Goal: Book appointment/travel/reservation

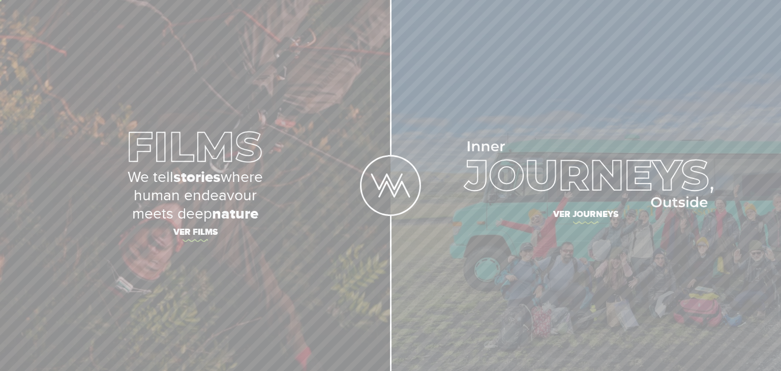
click at [608, 210] on span "Ver journeys" at bounding box center [586, 215] width 356 height 21
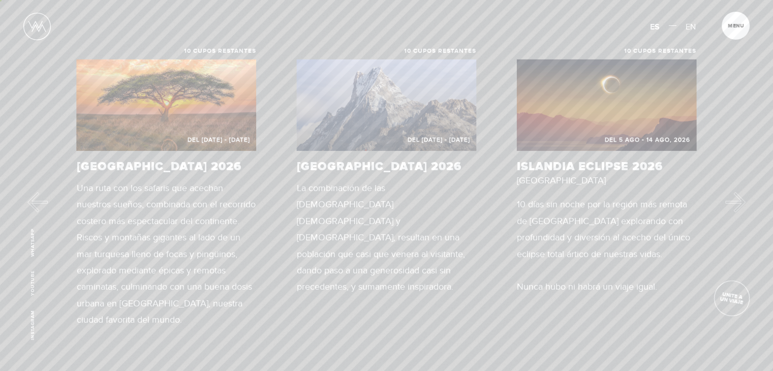
scroll to position [483, 0]
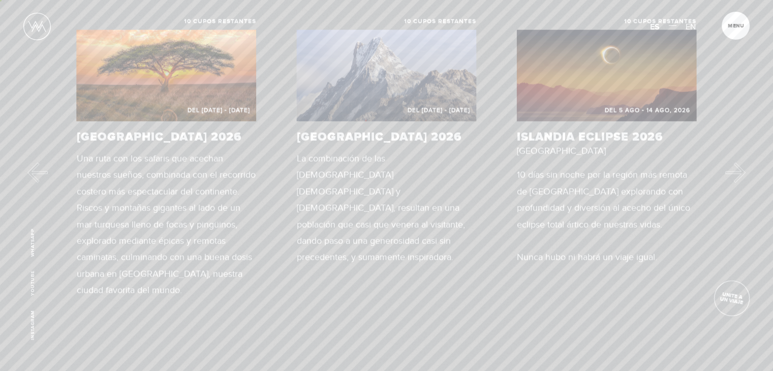
click at [737, 173] on button "Next" at bounding box center [736, 173] width 20 height 20
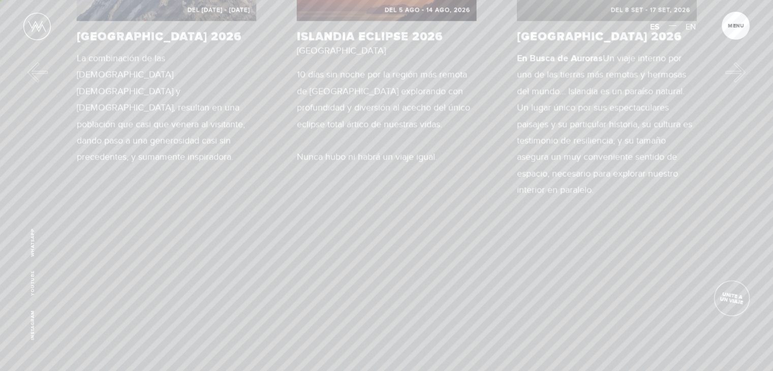
scroll to position [456, 0]
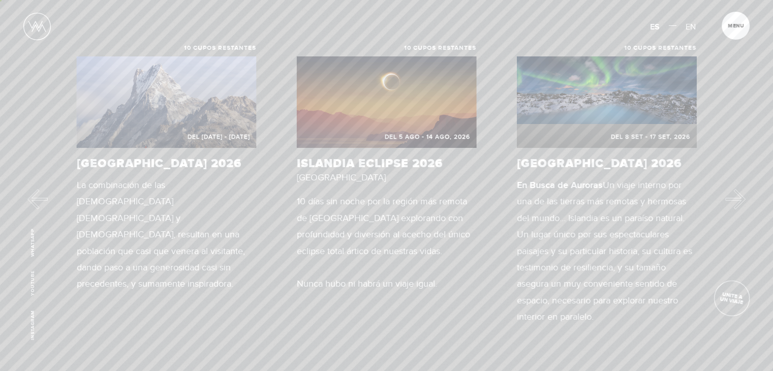
click at [741, 197] on button "Next" at bounding box center [736, 199] width 20 height 20
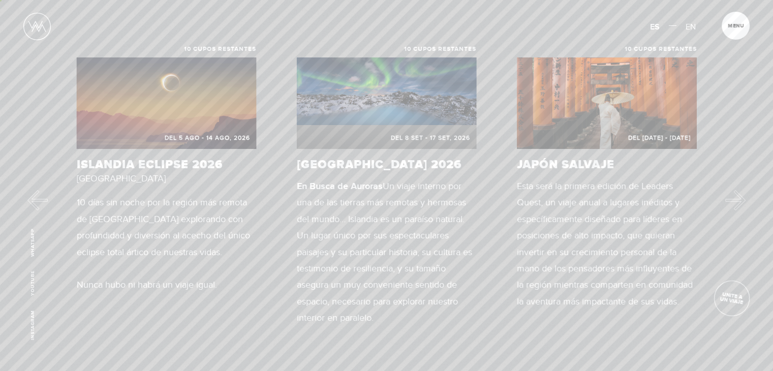
click at [742, 201] on button "Next" at bounding box center [736, 200] width 20 height 20
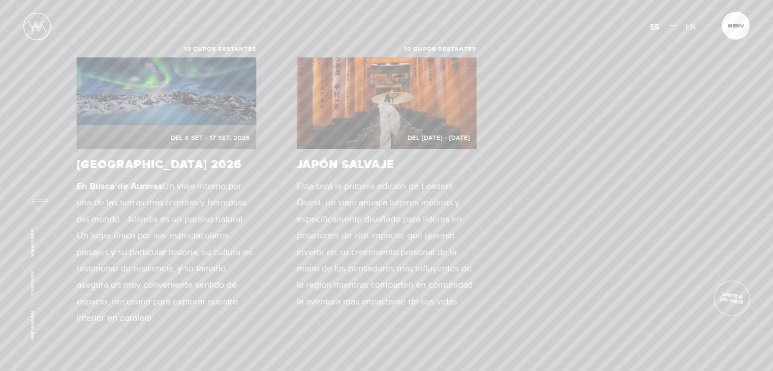
click at [377, 159] on h2 "JAPÓN Salvaje" at bounding box center [387, 165] width 180 height 12
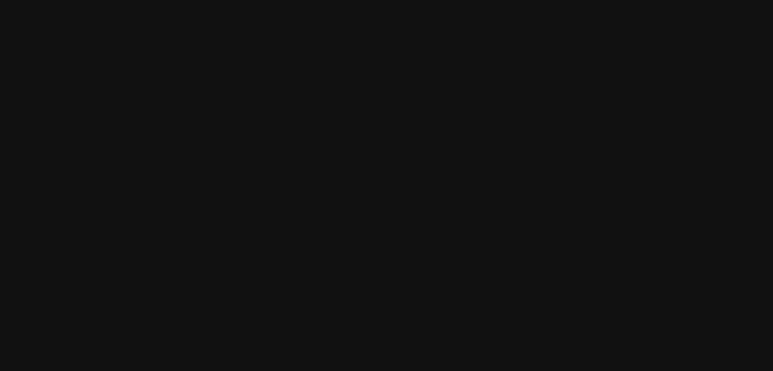
scroll to position [0, 0]
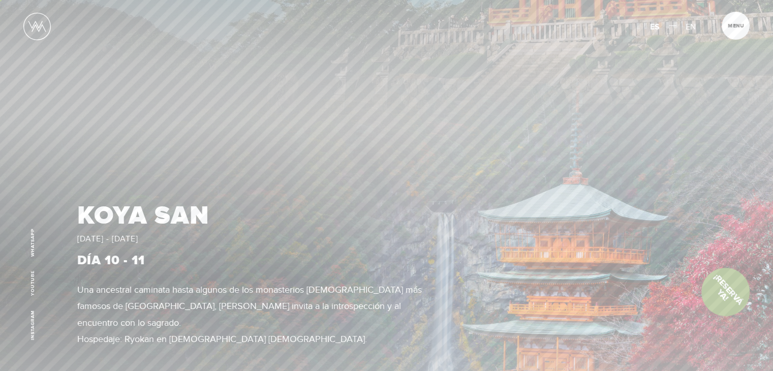
scroll to position [2352, 0]
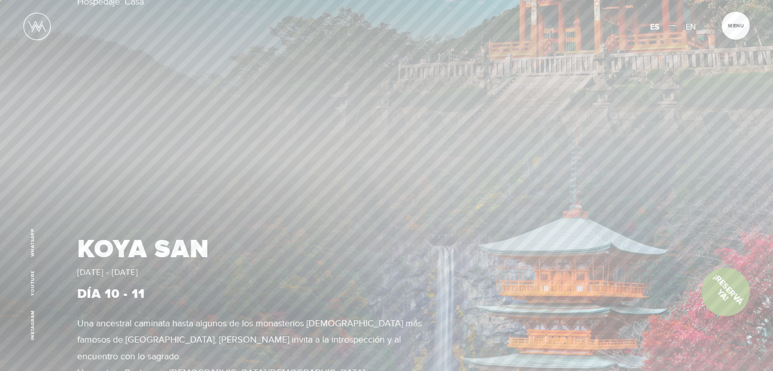
click at [604, 249] on img at bounding box center [386, 313] width 773 height 435
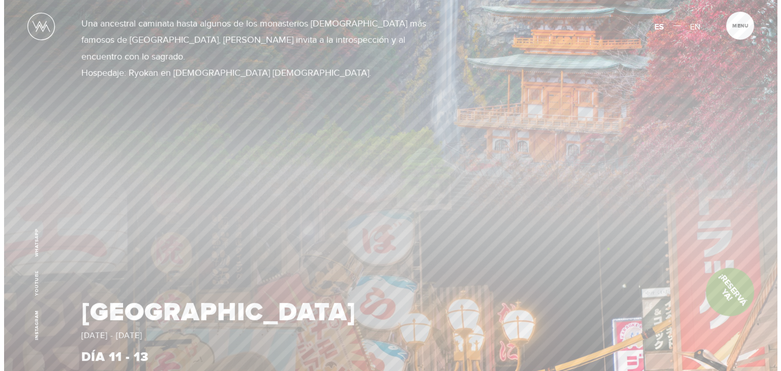
scroll to position [2603, 0]
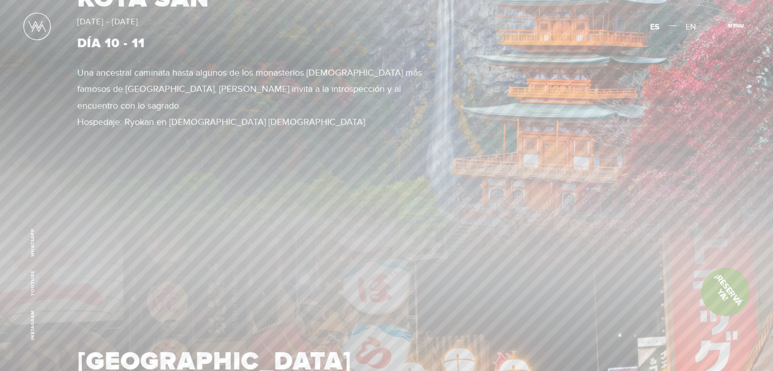
click at [740, 23] on span "Menu" at bounding box center [736, 25] width 16 height 5
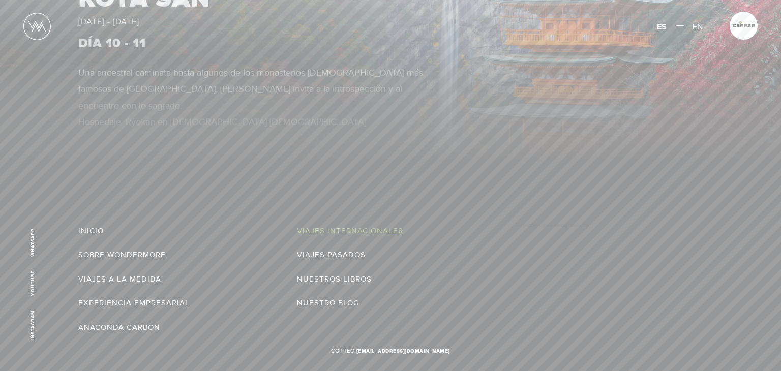
click at [362, 230] on link "Viajes Internacionales" at bounding box center [350, 231] width 106 height 16
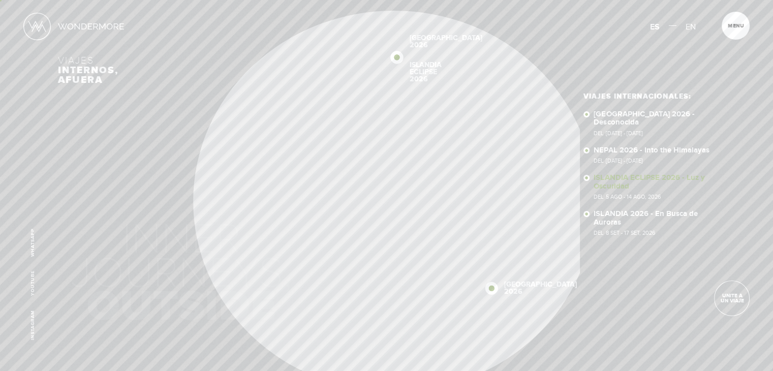
click at [639, 174] on link "ISLANDIA ECLIPSE 2026 - Luz y Oscuridad Del 5 Ago - 14 Ago, 2026" at bounding box center [655, 187] width 122 height 26
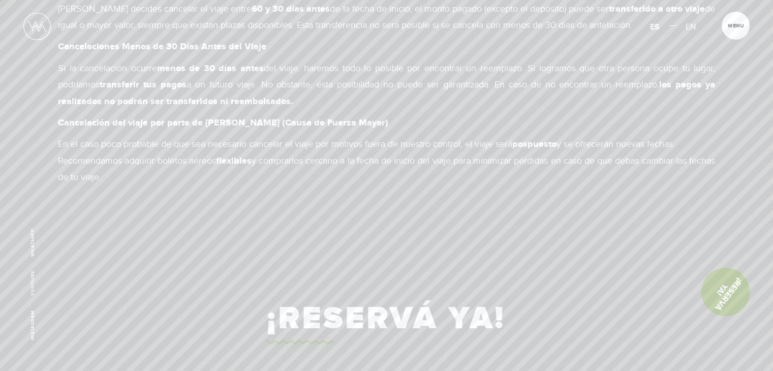
scroll to position [6562, 0]
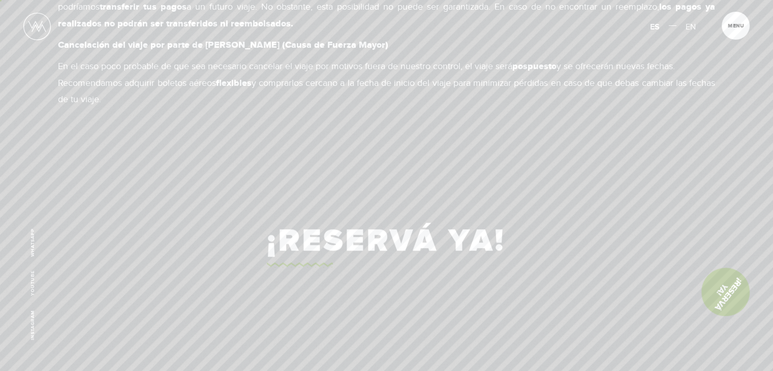
click at [729, 290] on link "¡Reservá Ya!" at bounding box center [726, 292] width 68 height 68
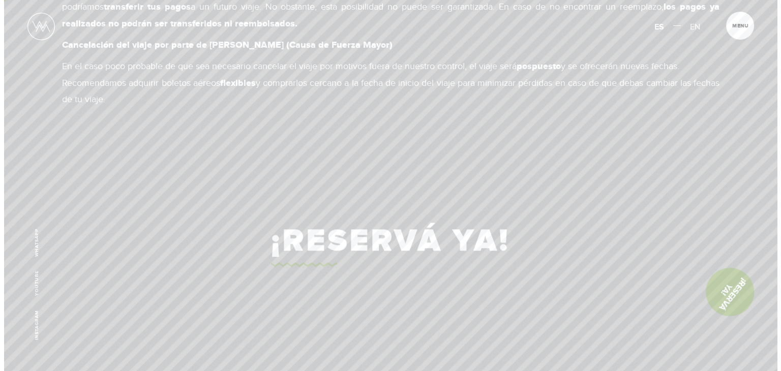
scroll to position [0, 0]
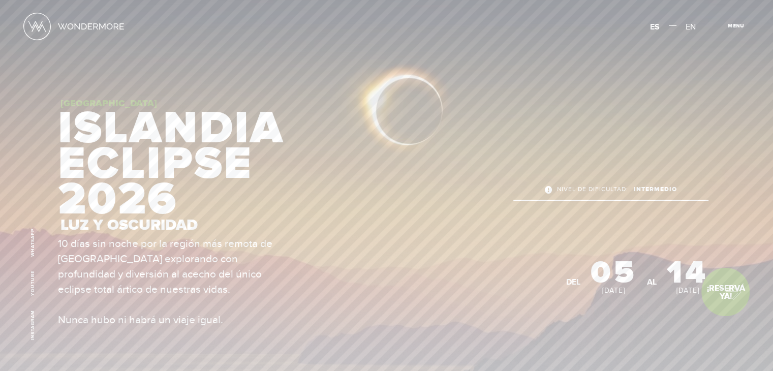
click at [735, 28] on span "Cerrar" at bounding box center [742, 28] width 34 height 11
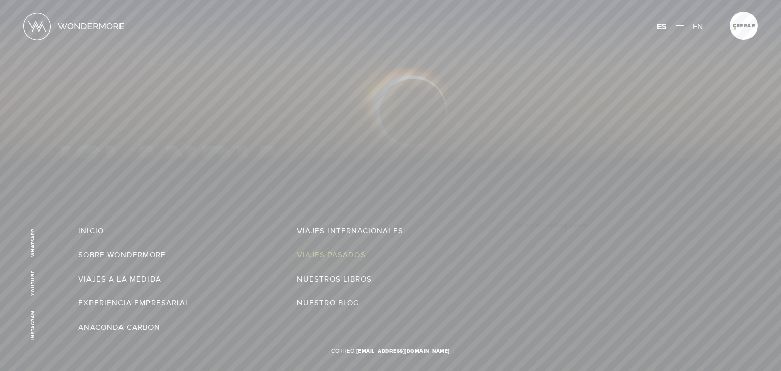
click at [340, 253] on link "Viajes Pasados" at bounding box center [331, 255] width 69 height 16
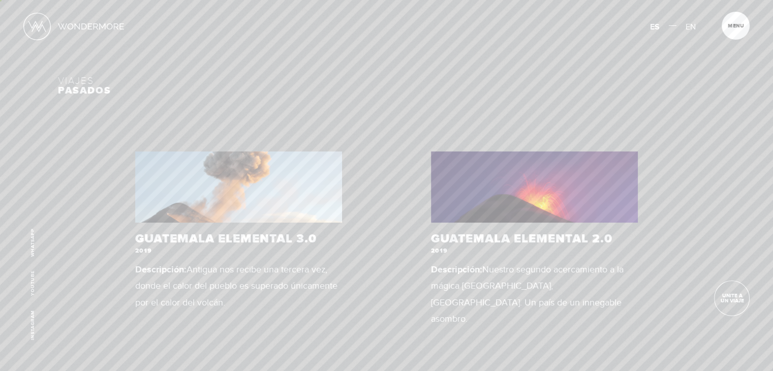
click at [730, 24] on span "Cerrar" at bounding box center [742, 28] width 34 height 11
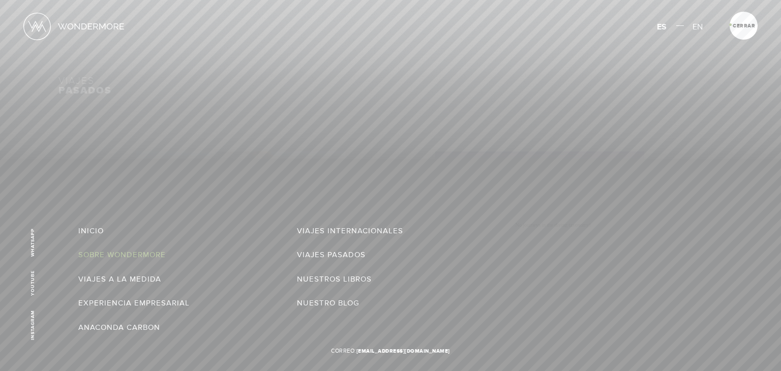
click at [142, 250] on link "Sobre Wondermore" at bounding box center [121, 255] width 87 height 16
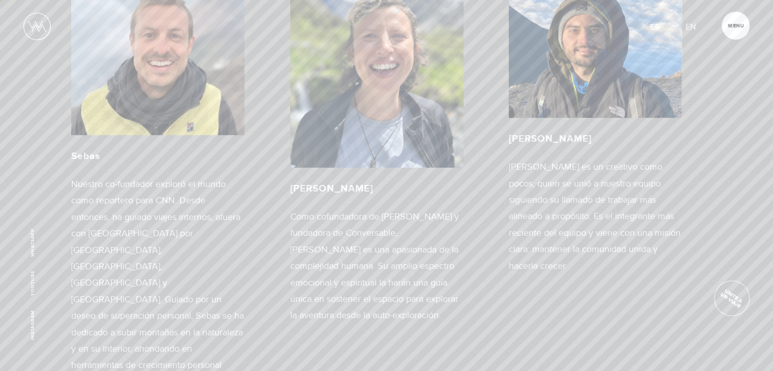
scroll to position [1759, 0]
